Goal: Information Seeking & Learning: Learn about a topic

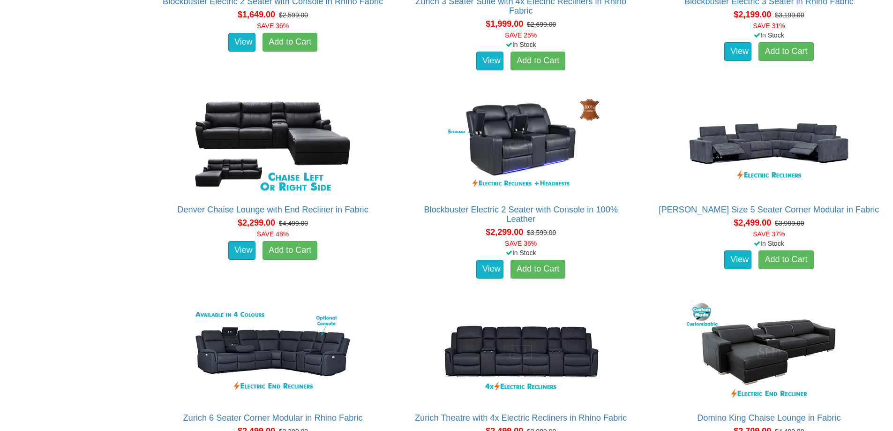
scroll to position [985, 0]
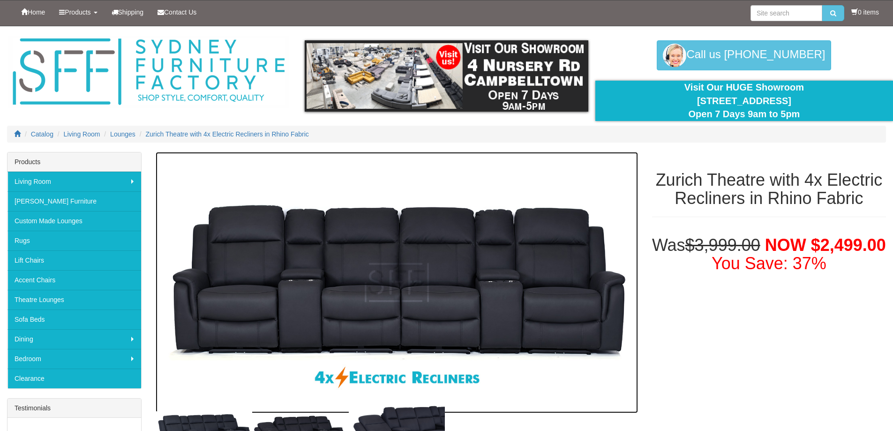
click at [493, 295] on img at bounding box center [397, 282] width 482 height 261
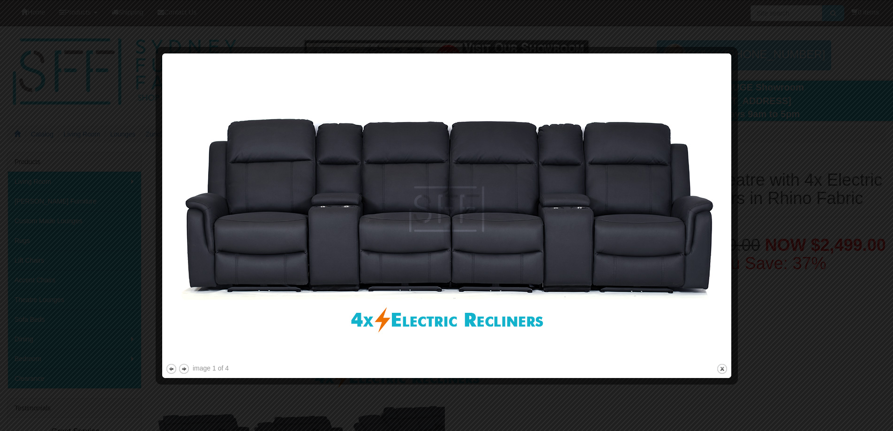
click at [180, 370] on button "next" at bounding box center [184, 369] width 12 height 12
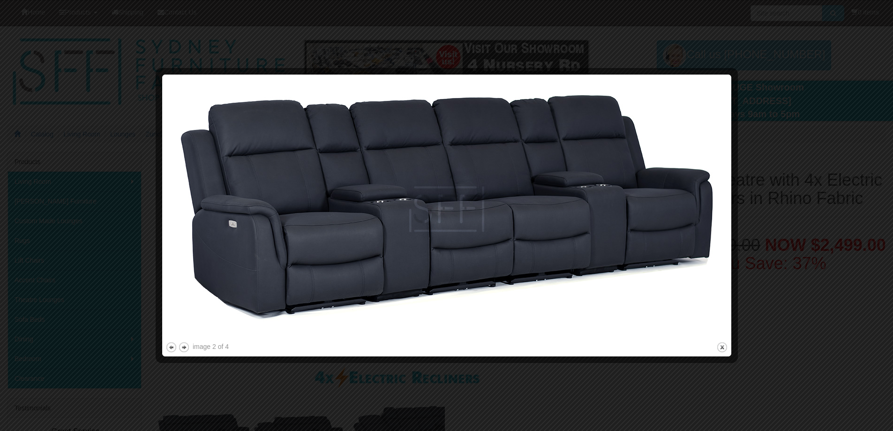
click at [185, 348] on button "next" at bounding box center [184, 347] width 12 height 12
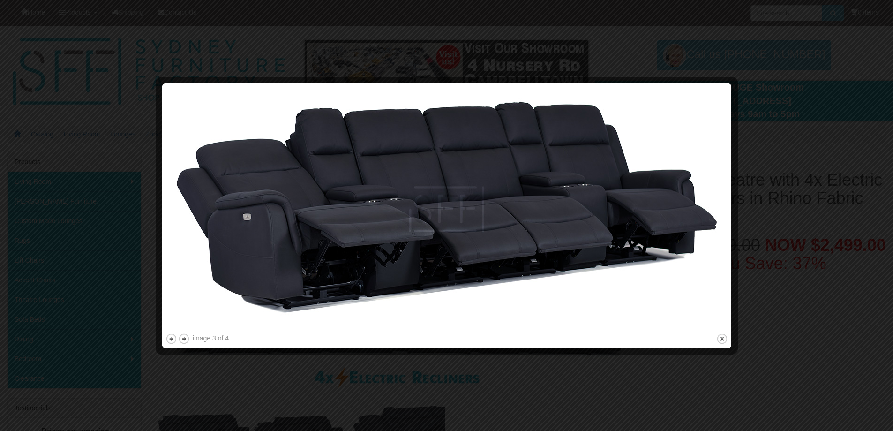
click at [185, 343] on button "next" at bounding box center [184, 339] width 12 height 12
